Goal: Task Accomplishment & Management: Use online tool/utility

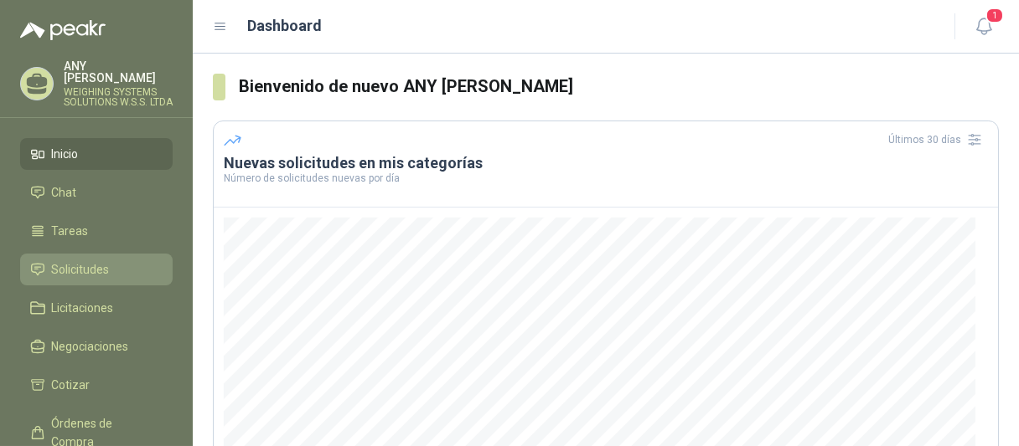
click at [104, 276] on span "Solicitudes" at bounding box center [81, 270] width 58 height 18
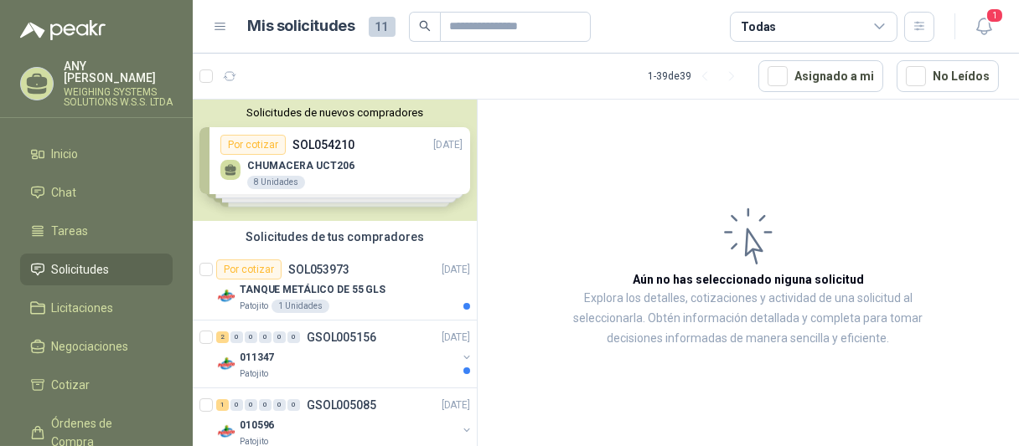
click at [304, 172] on div "Solicitudes de nuevos compradores Por cotizar SOL054210 [DATE] CHUMACERA UCT206…" at bounding box center [335, 160] width 284 height 121
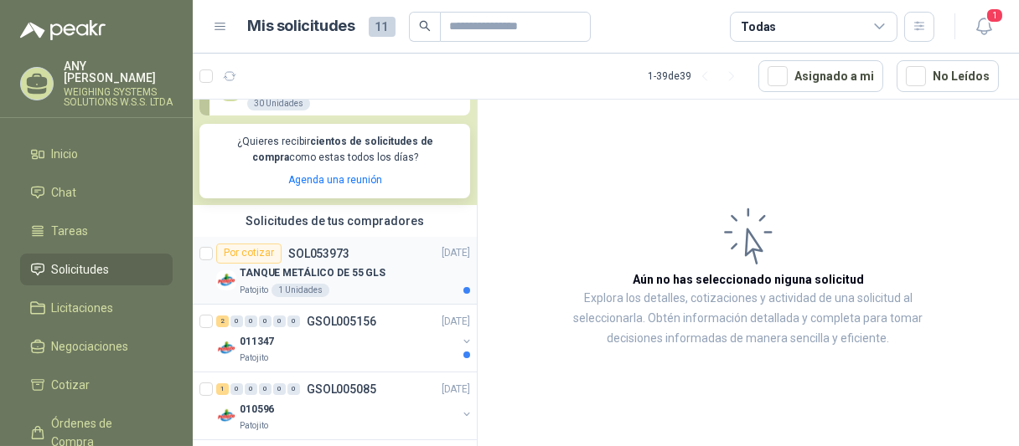
scroll to position [335, 0]
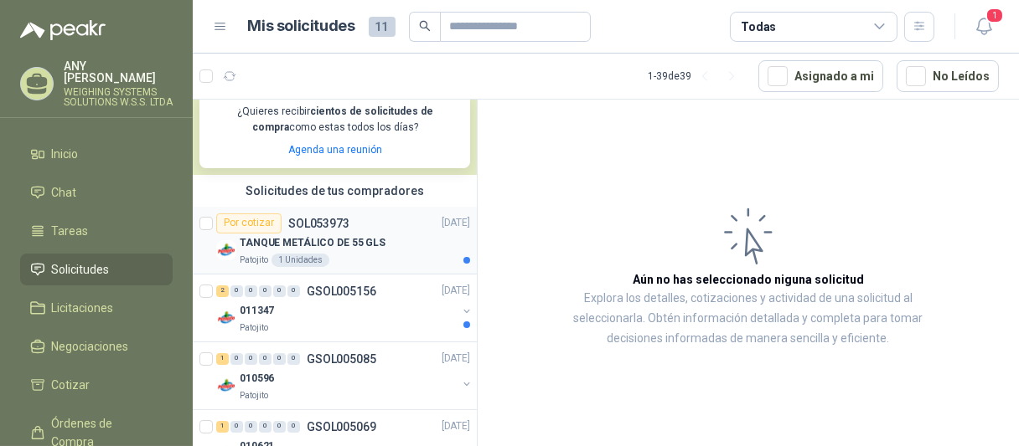
click at [263, 232] on div "Por cotizar" at bounding box center [248, 224] width 65 height 20
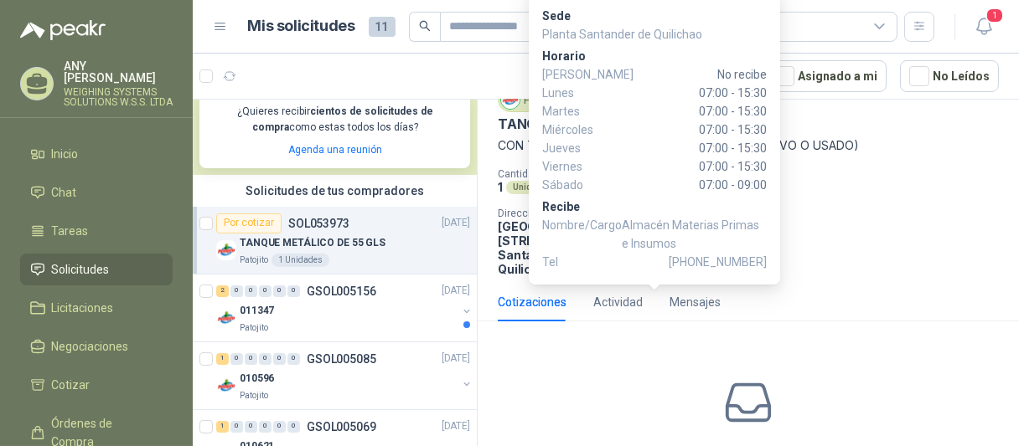
scroll to position [163, 0]
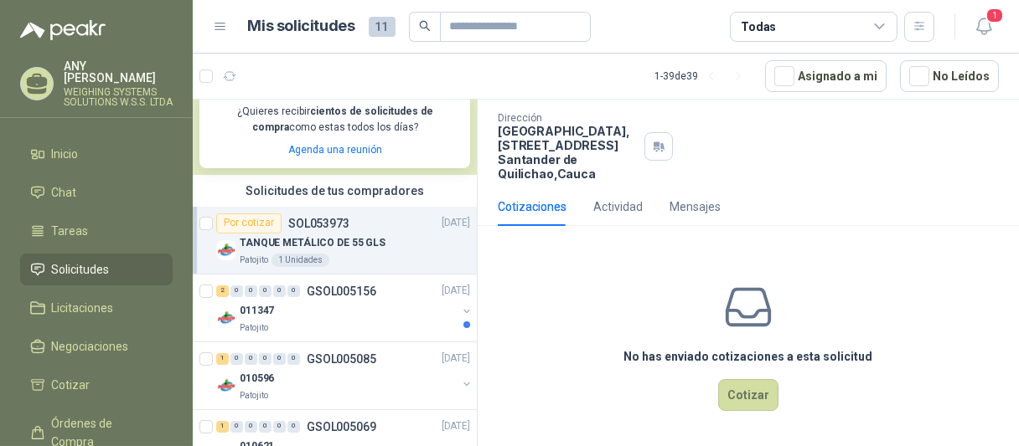
click at [400, 239] on div "TANQUE METÁLICO DE 55 GLS" at bounding box center [355, 244] width 230 height 20
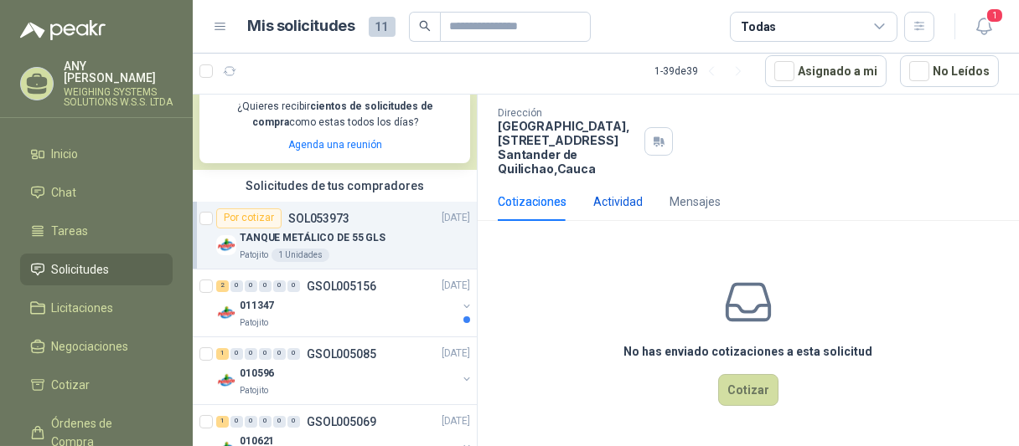
click at [614, 205] on div "Actividad" at bounding box center [617, 202] width 49 height 18
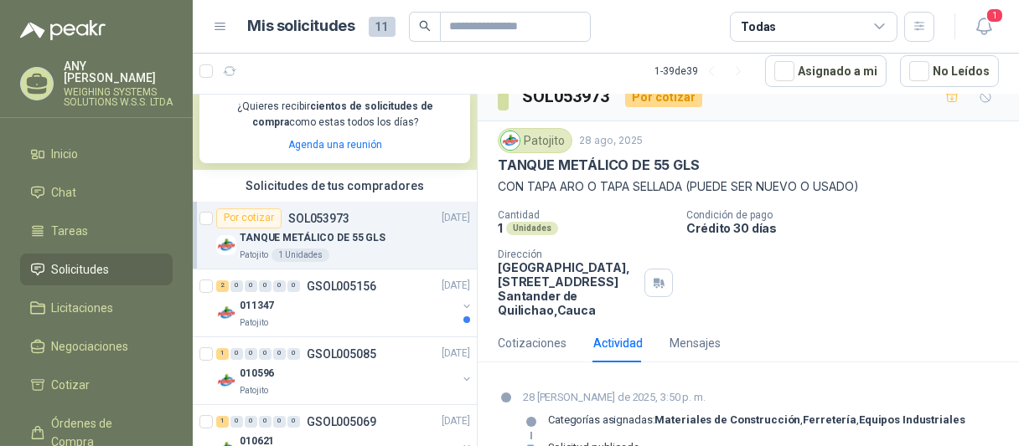
scroll to position [58, 0]
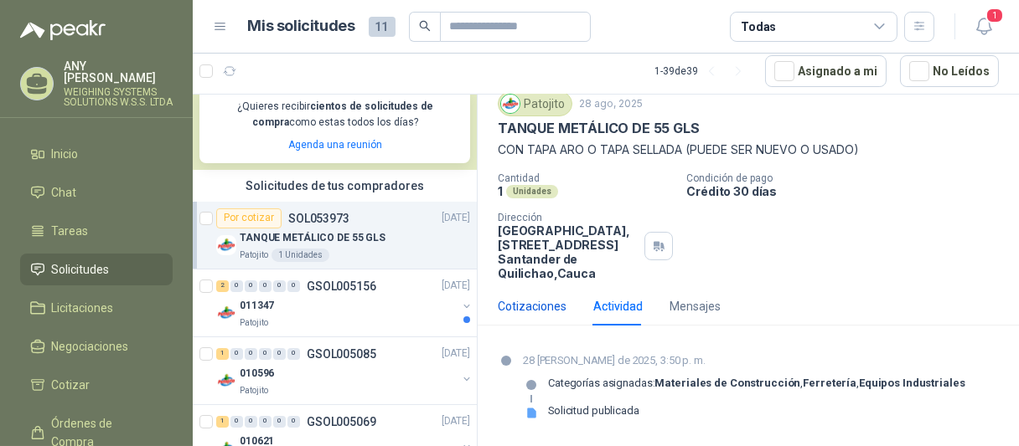
click at [521, 309] on div "Cotizaciones" at bounding box center [532, 306] width 69 height 18
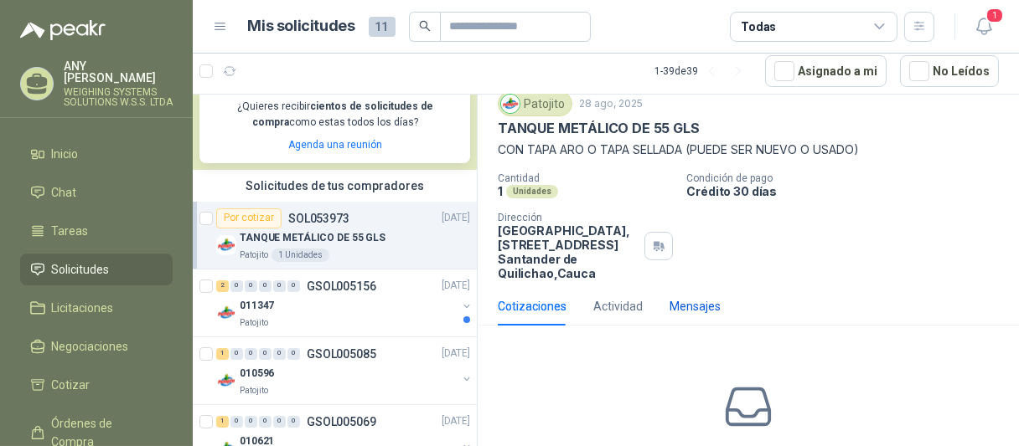
click at [709, 312] on div "Mensajes" at bounding box center [694, 306] width 51 height 18
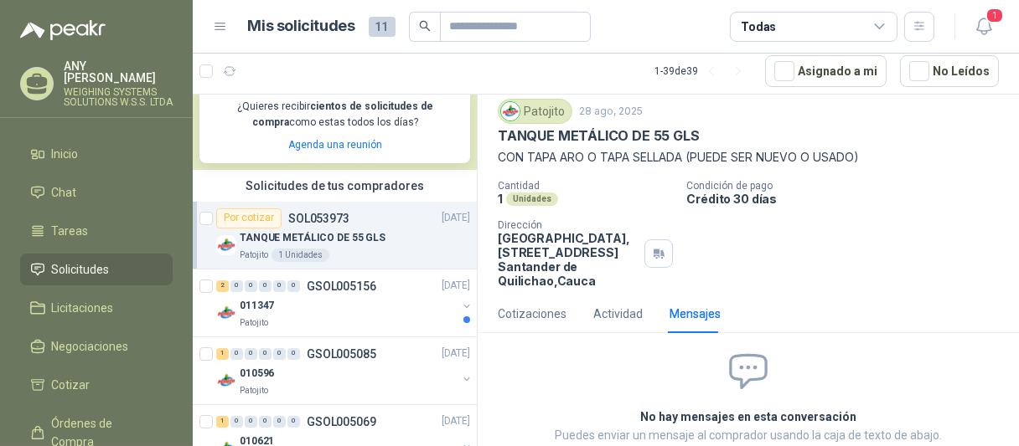
scroll to position [134, 0]
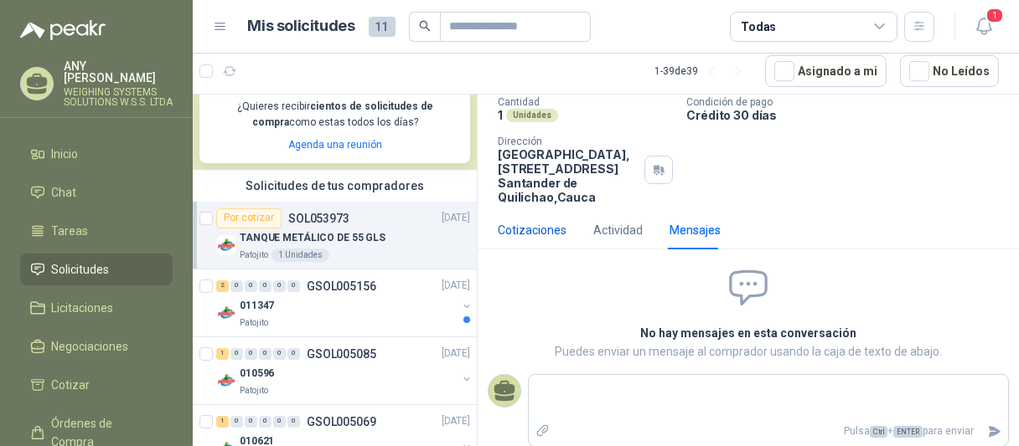
click at [515, 229] on div "Cotizaciones" at bounding box center [532, 230] width 69 height 18
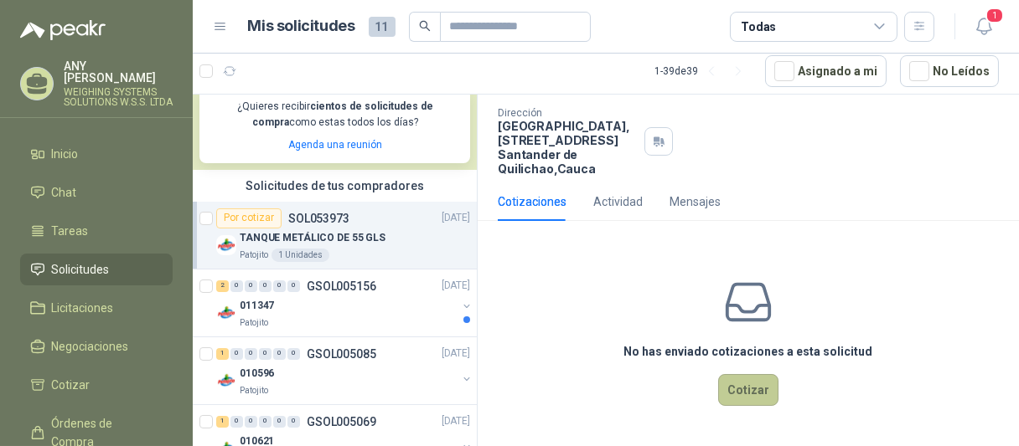
click at [753, 384] on button "Cotizar" at bounding box center [748, 390] width 60 height 32
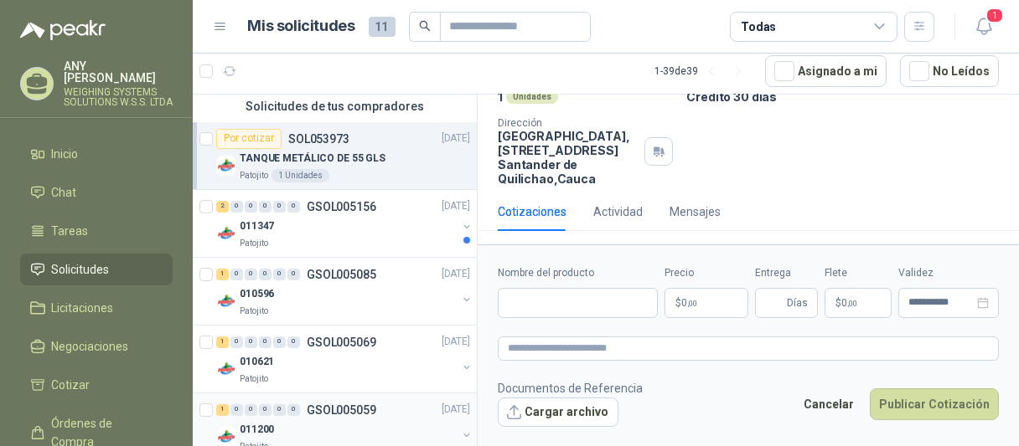
scroll to position [503, 0]
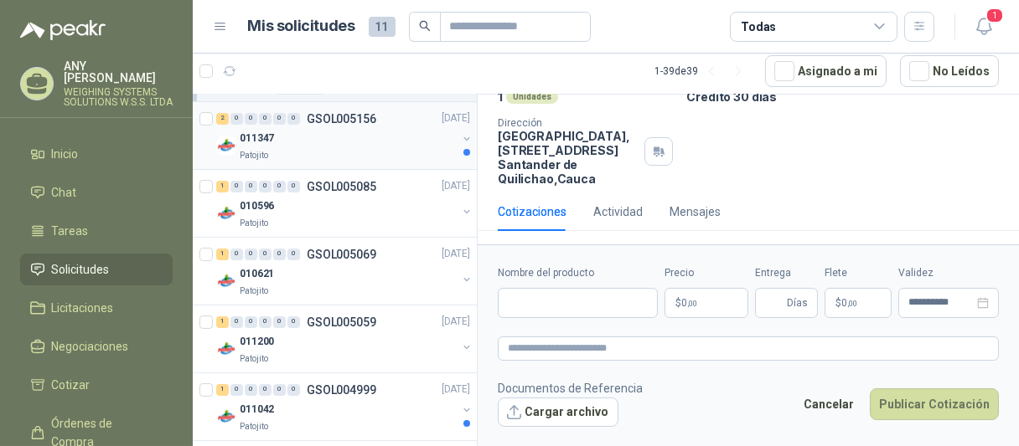
click at [332, 154] on div "Patojito" at bounding box center [348, 155] width 217 height 13
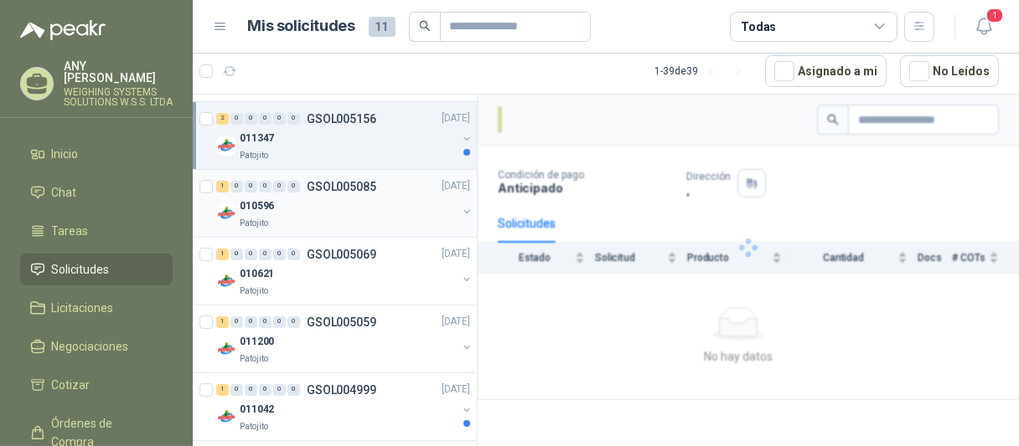
click at [329, 221] on div "Patojito" at bounding box center [348, 223] width 217 height 13
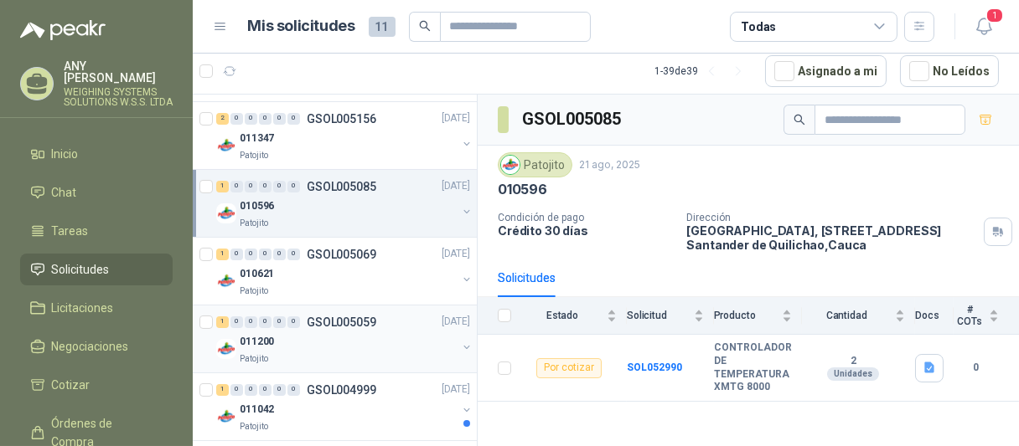
scroll to position [419, 0]
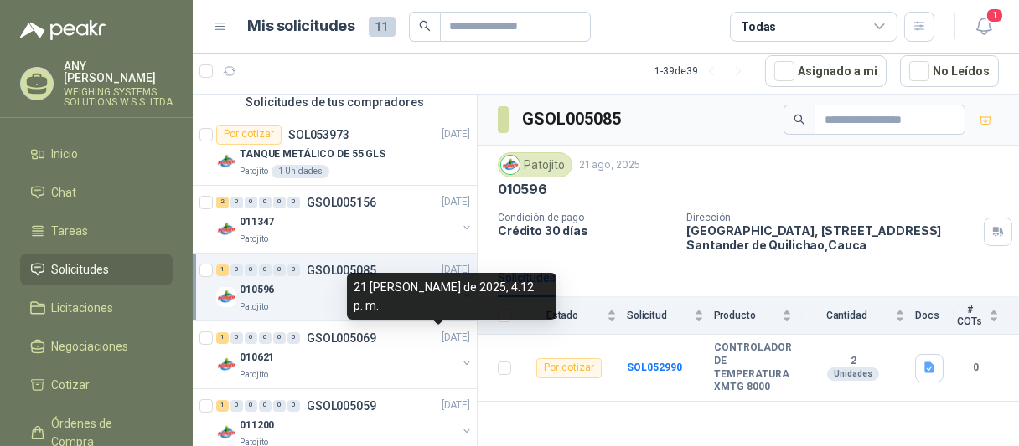
click at [340, 254] on div "1 0 0 0 0 0 GSOL005085 [DATE] 010596 Patojito" at bounding box center [335, 288] width 284 height 68
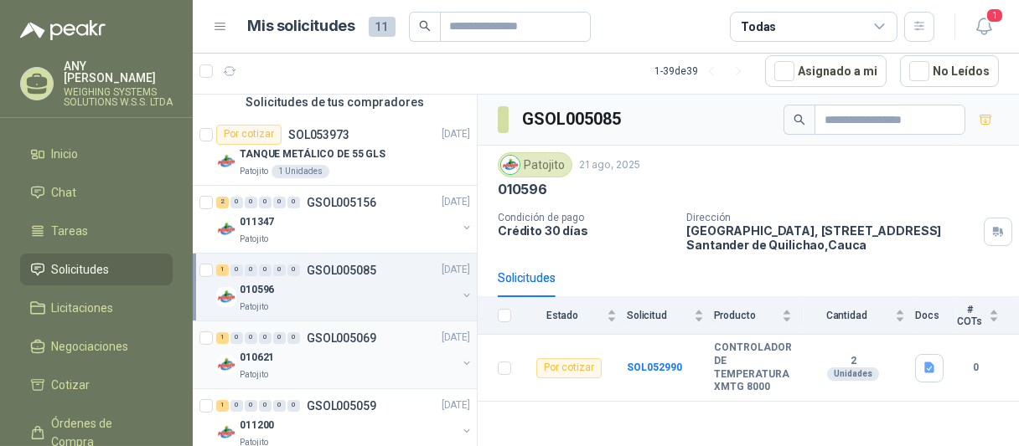
click at [374, 374] on div "Patojito" at bounding box center [348, 375] width 217 height 13
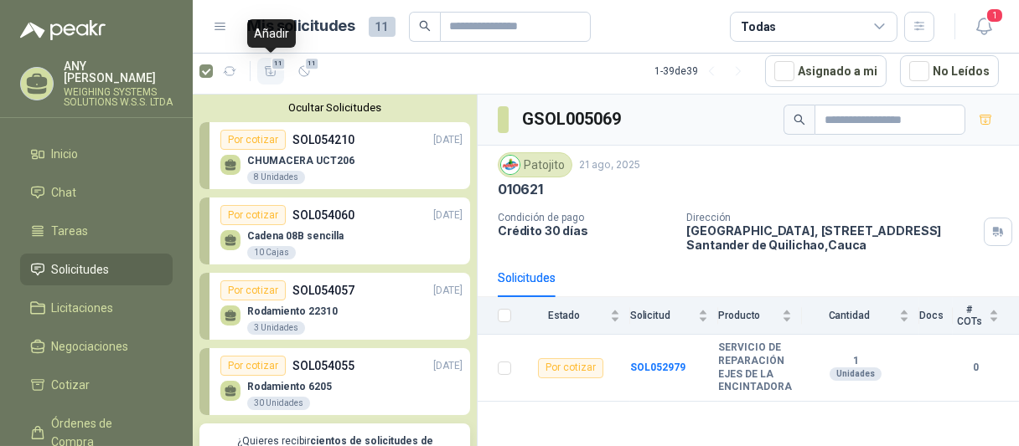
click at [276, 72] on icon "button" at bounding box center [271, 71] width 14 height 14
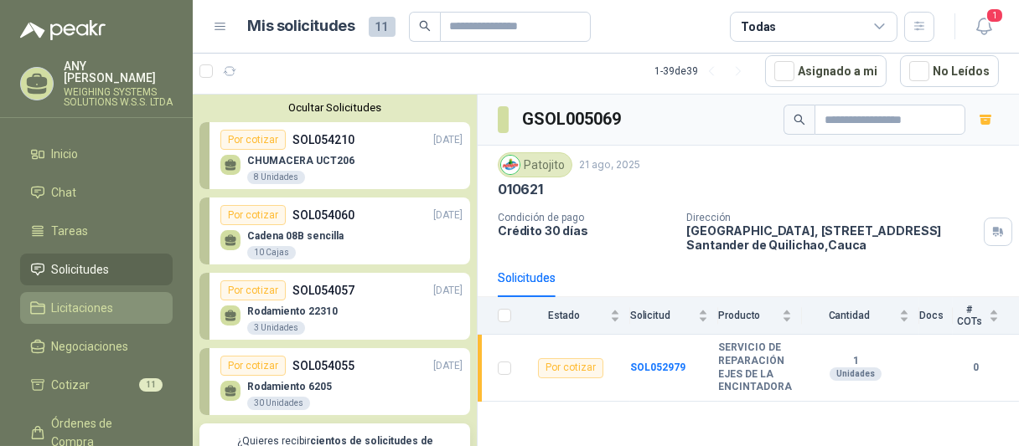
click at [109, 308] on span "Licitaciones" at bounding box center [83, 308] width 62 height 18
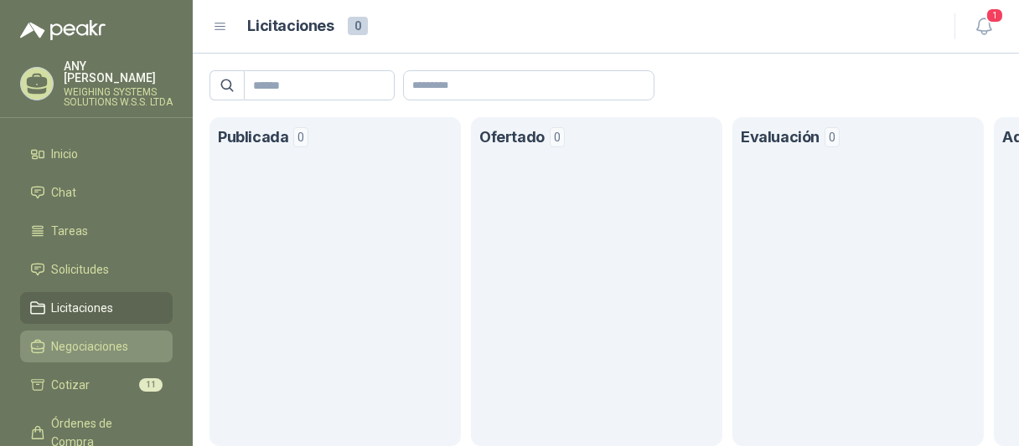
click at [101, 349] on span "Negociaciones" at bounding box center [90, 347] width 77 height 18
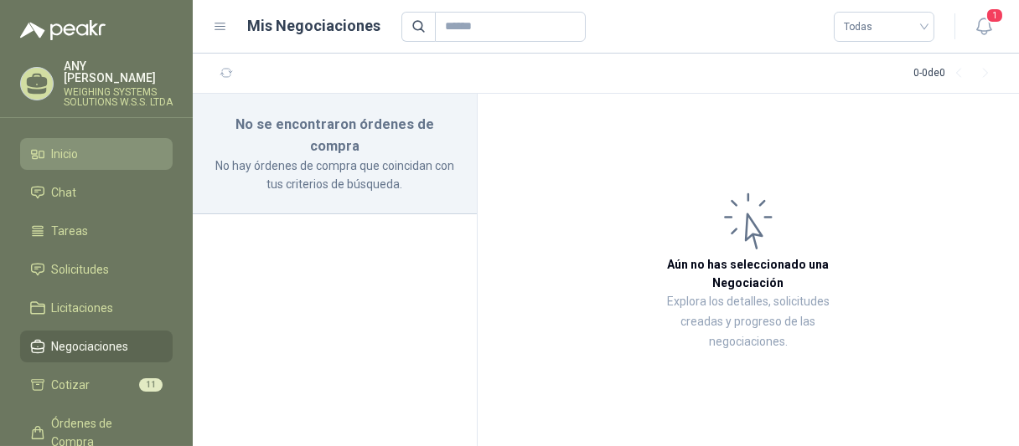
click at [98, 155] on li "Inicio" at bounding box center [96, 154] width 132 height 18
